Goal: Find specific page/section: Find specific page/section

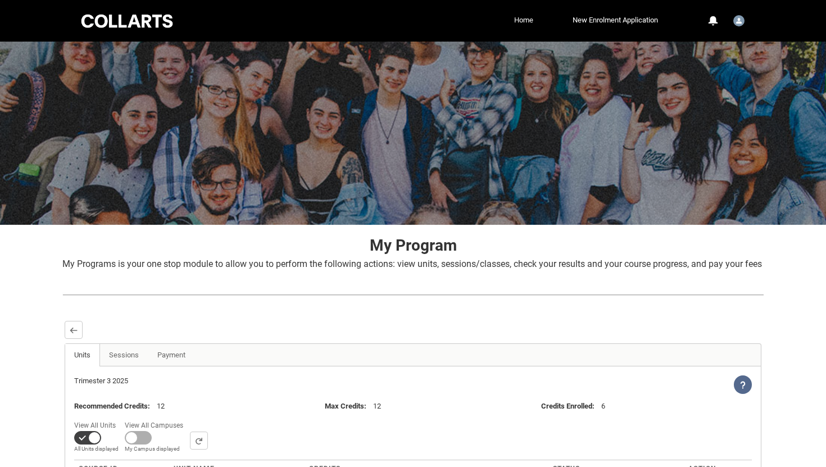
click at [511, 17] on link "Home" at bounding box center [523, 20] width 25 height 17
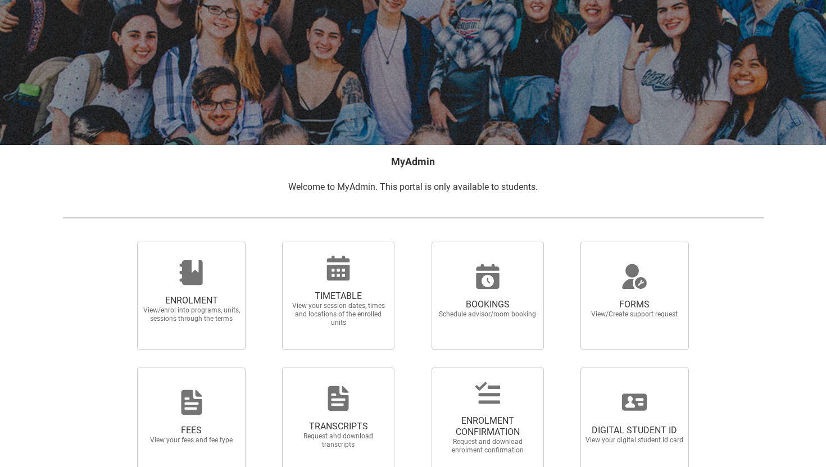
scroll to position [143, 0]
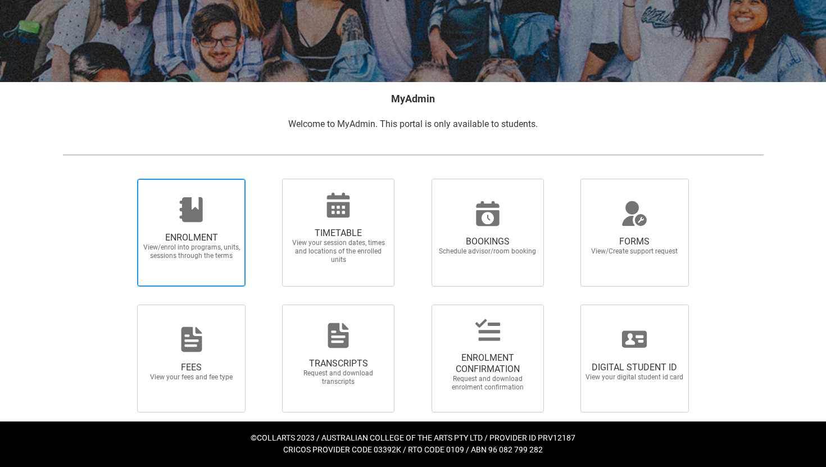
click at [190, 211] on icon at bounding box center [190, 209] width 23 height 25
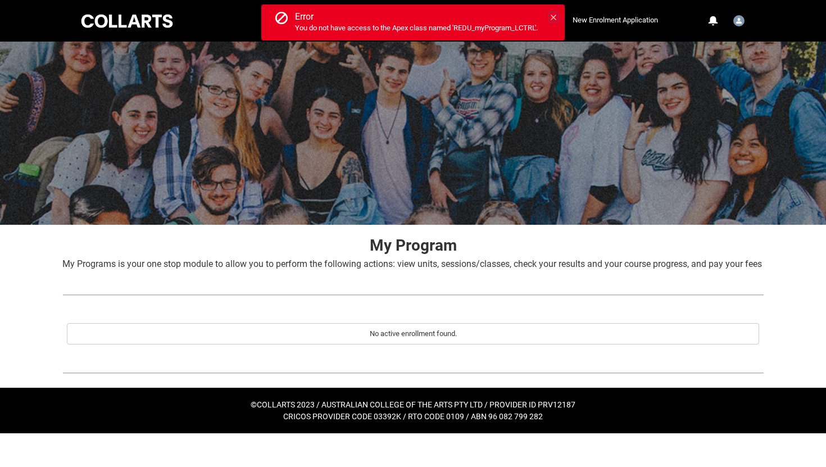
click at [557, 16] on icon at bounding box center [553, 17] width 8 height 8
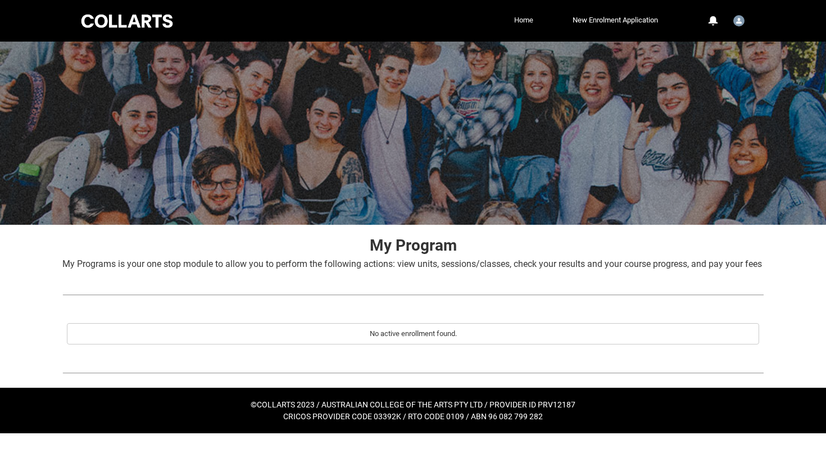
click at [521, 25] on link "Home" at bounding box center [523, 20] width 25 height 17
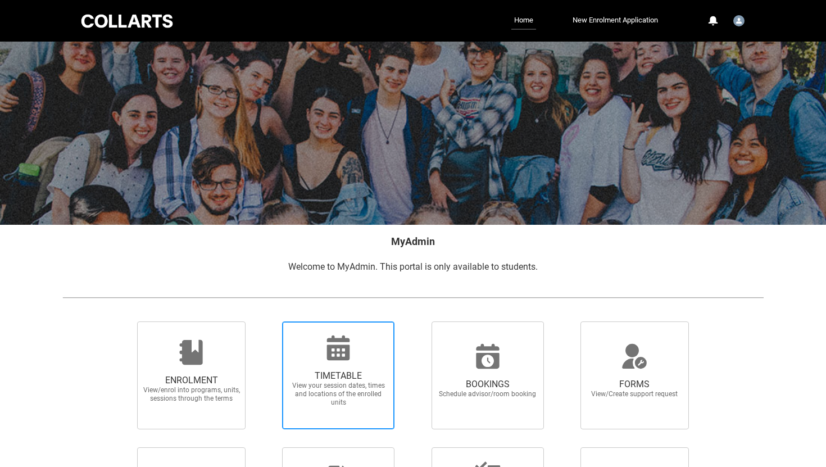
click at [355, 372] on span "TIMETABLE" at bounding box center [338, 375] width 99 height 11
click at [268, 321] on input "TIMETABLE View your session dates, times and locations of the enrolled units" at bounding box center [267, 321] width 1 height 1
radio input "true"
